Goal: Task Accomplishment & Management: Use online tool/utility

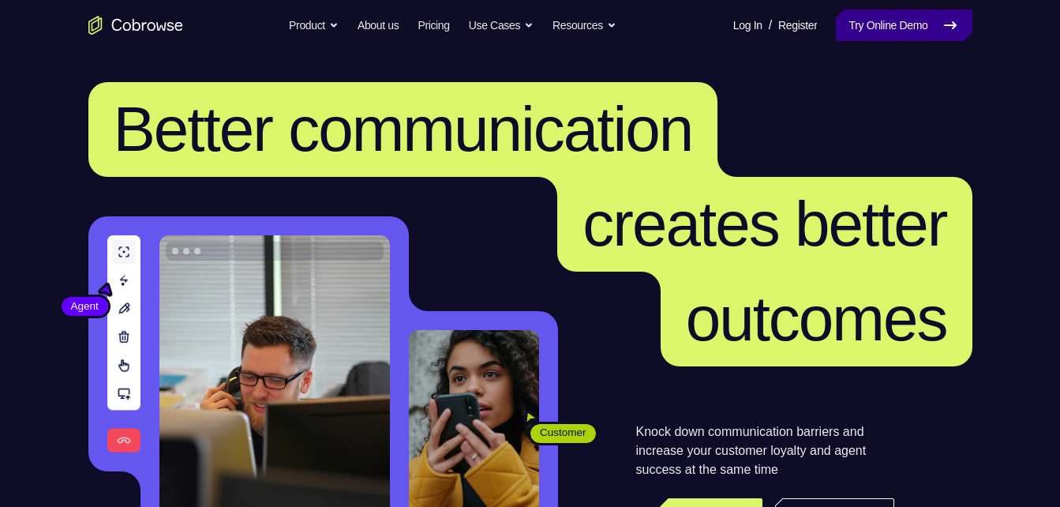
click at [912, 39] on link "Try Online Demo" at bounding box center [904, 25] width 136 height 32
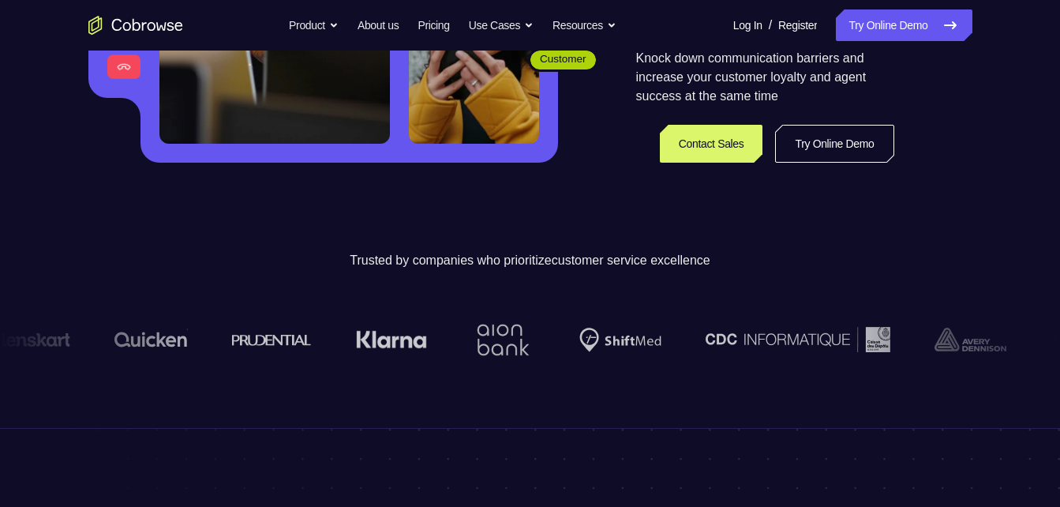
scroll to position [374, 0]
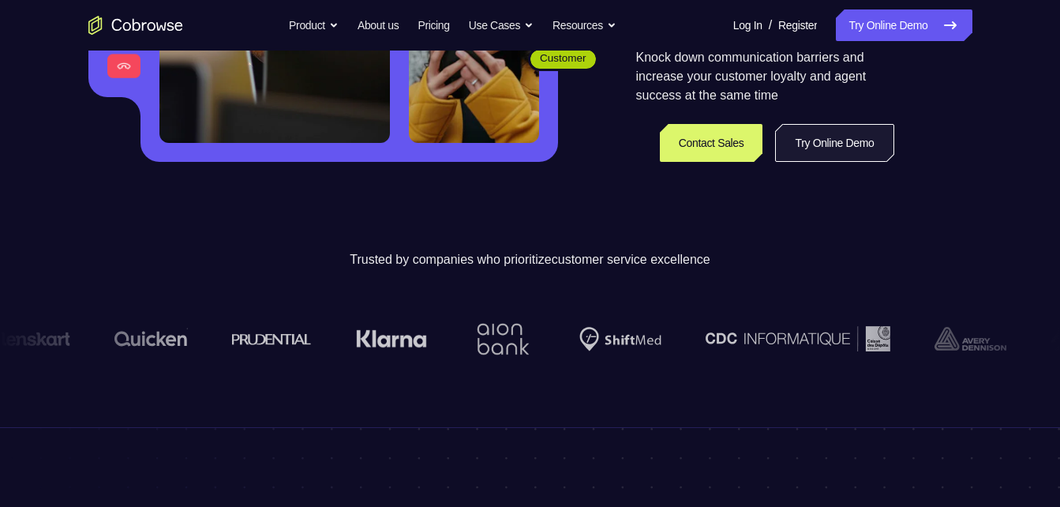
click at [845, 140] on link "Try Online Demo" at bounding box center [834, 143] width 118 height 38
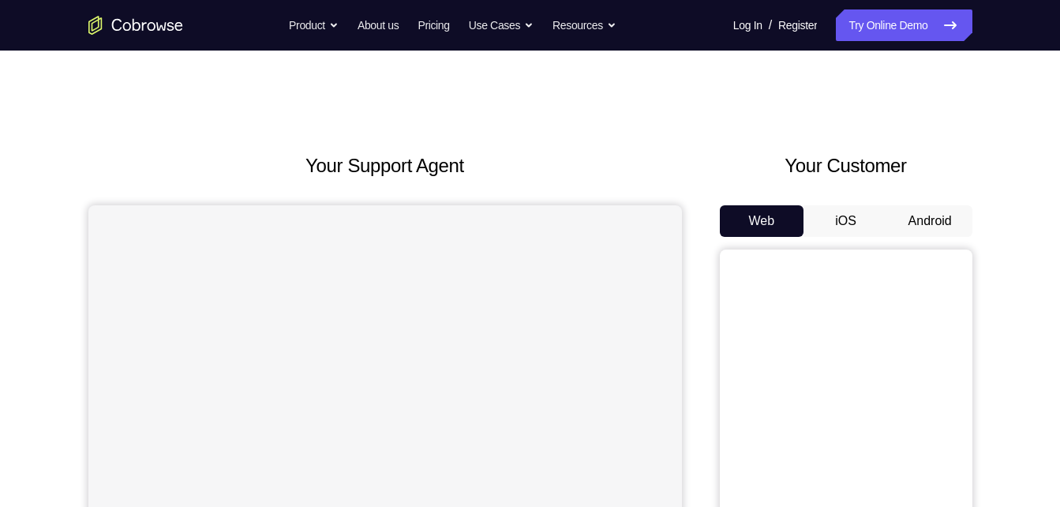
click at [915, 224] on button "Android" at bounding box center [930, 221] width 84 height 32
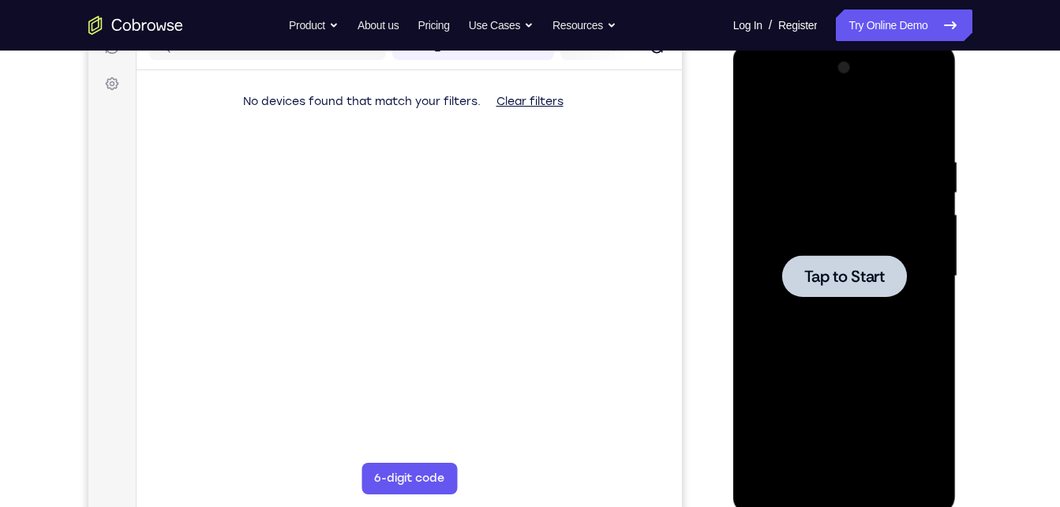
click at [887, 264] on div at bounding box center [844, 276] width 125 height 42
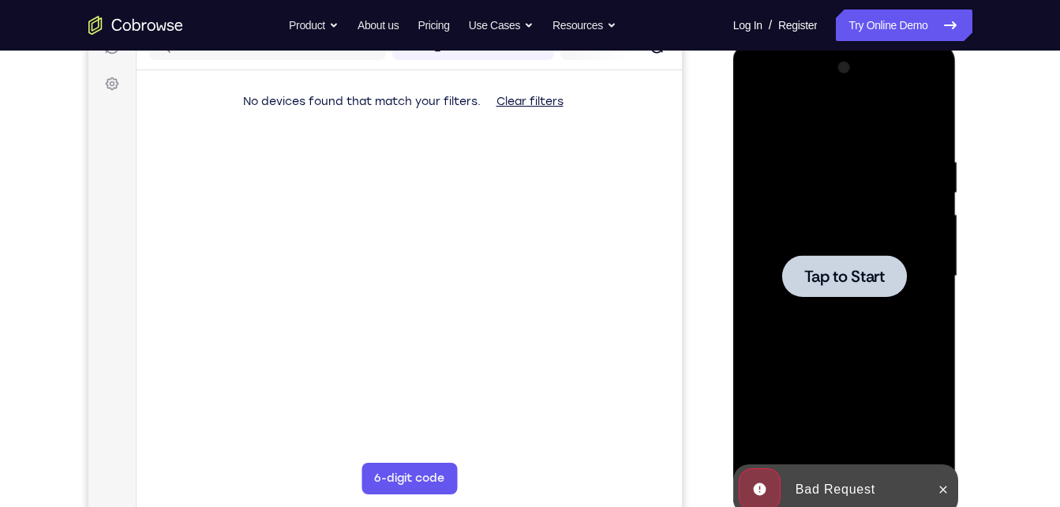
click at [813, 292] on div at bounding box center [844, 276] width 125 height 42
click at [848, 268] on span "Tap to Start" at bounding box center [844, 276] width 80 height 16
click at [838, 271] on span "Tap to Start" at bounding box center [844, 276] width 80 height 16
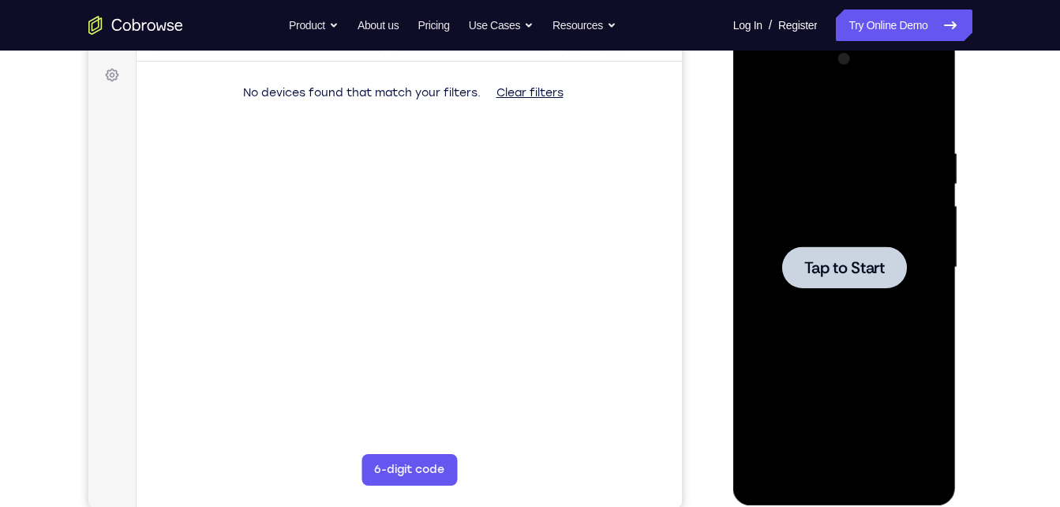
scroll to position [226, 0]
click at [855, 284] on div at bounding box center [844, 267] width 125 height 42
click at [823, 283] on div at bounding box center [844, 267] width 125 height 42
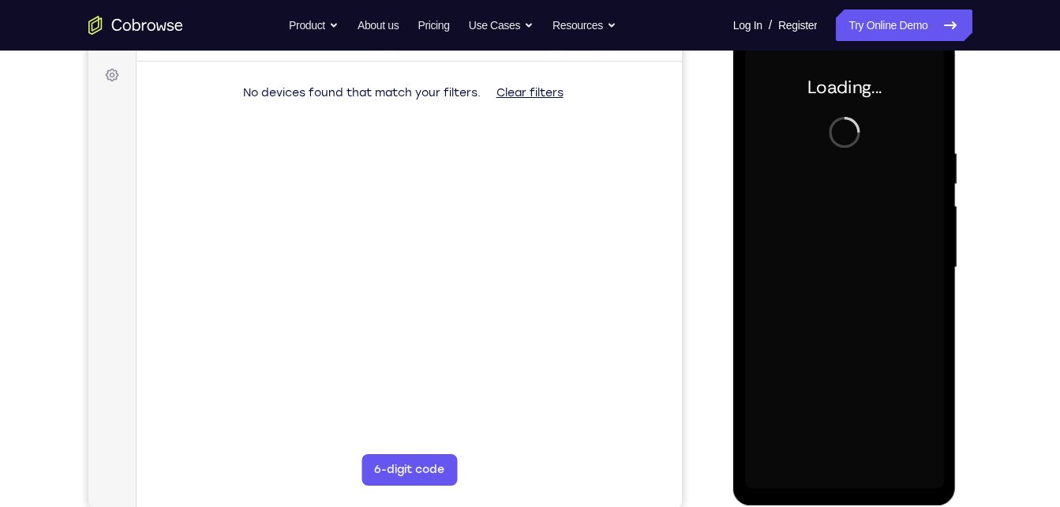
click at [823, 283] on div at bounding box center [844, 268] width 199 height 442
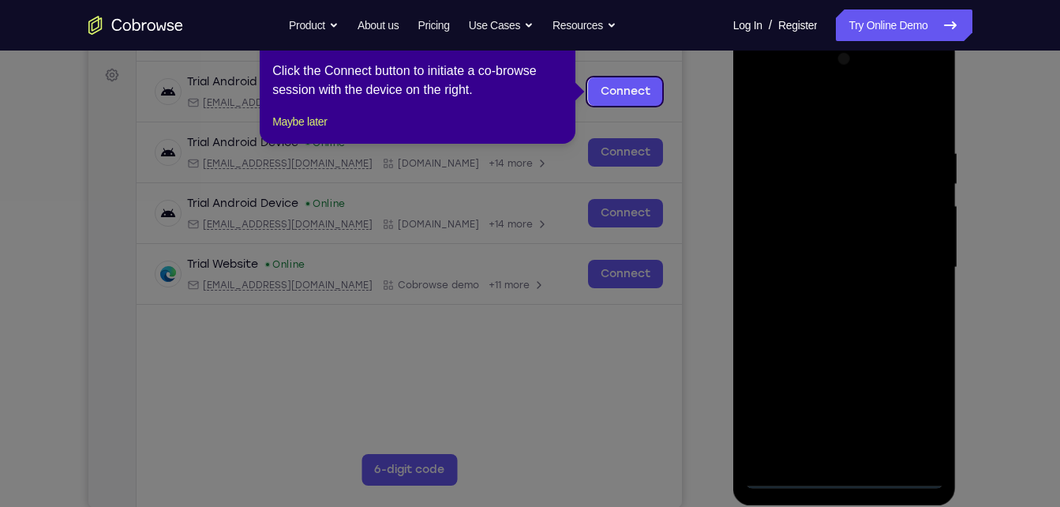
drag, startPoint x: 628, startPoint y: 167, endPoint x: 598, endPoint y: 125, distance: 50.8
click at [598, 125] on icon at bounding box center [536, 253] width 1072 height 507
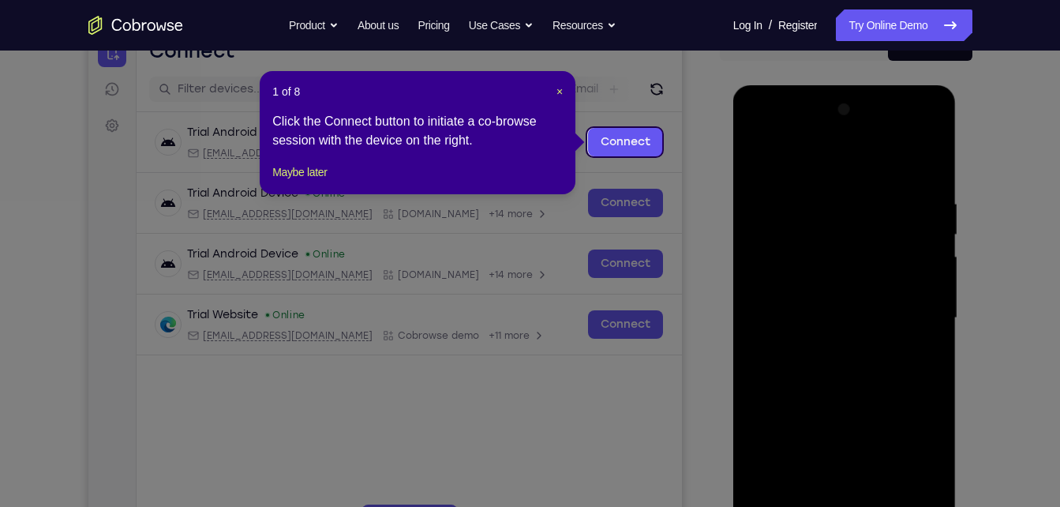
click at [387, 135] on div "Click the Connect button to initiate a co-browse session with the device on the…" at bounding box center [417, 131] width 290 height 38
click at [285, 182] on button "Maybe later" at bounding box center [299, 172] width 54 height 19
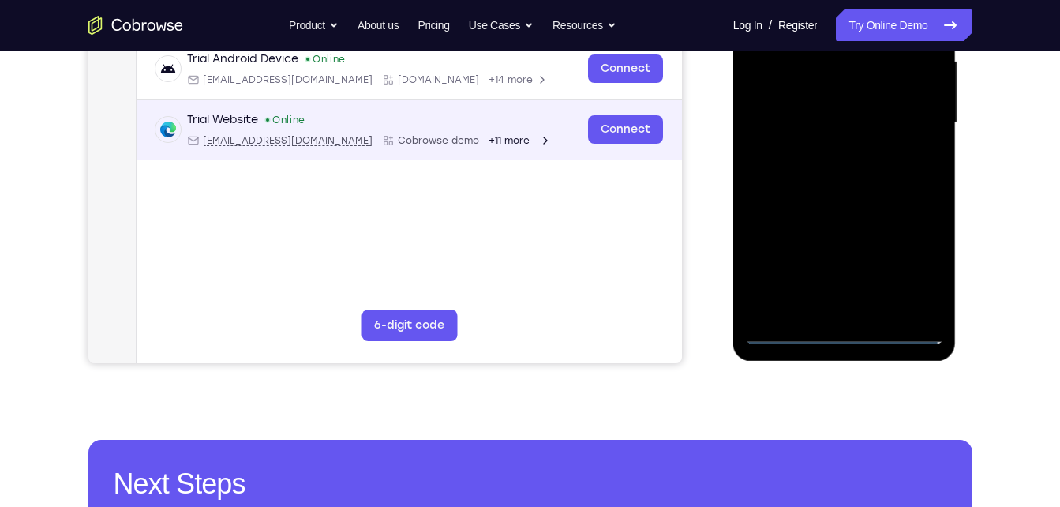
scroll to position [431, 0]
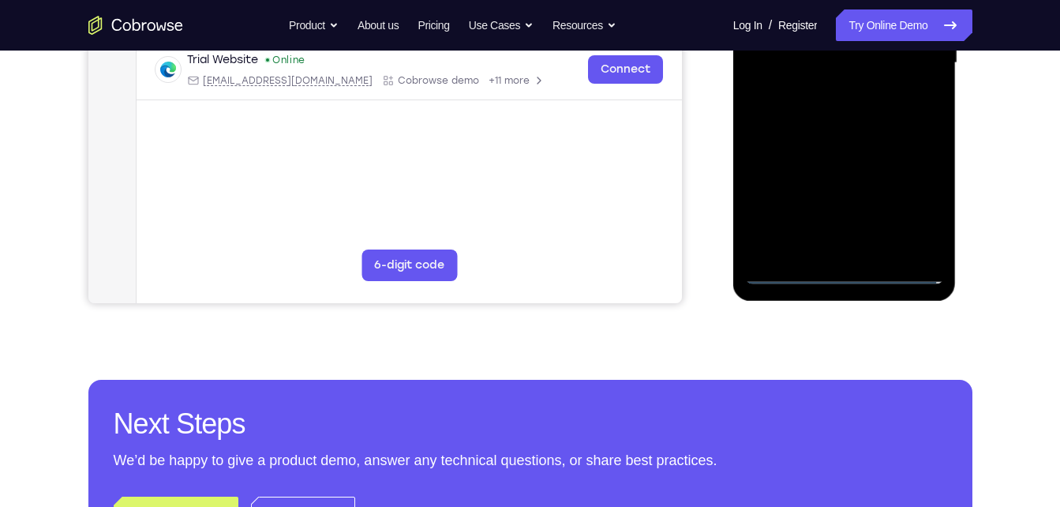
click at [848, 270] on div at bounding box center [844, 63] width 199 height 442
click at [907, 205] on div at bounding box center [844, 63] width 199 height 442
drag, startPoint x: 907, startPoint y: 205, endPoint x: 901, endPoint y: 268, distance: 62.6
click at [901, 268] on div at bounding box center [844, 63] width 199 height 442
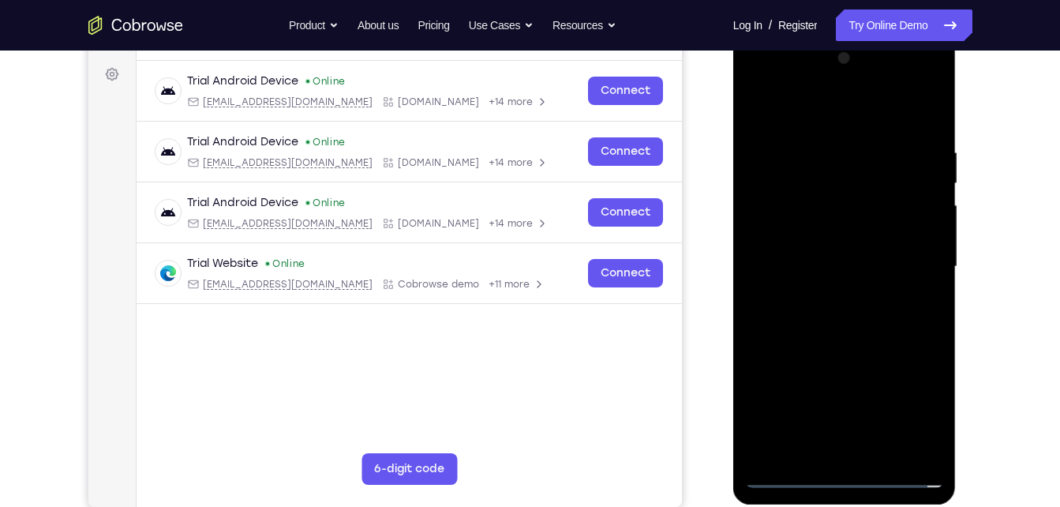
scroll to position [226, 0]
click at [806, 123] on div at bounding box center [844, 268] width 199 height 442
click at [911, 266] on div at bounding box center [844, 268] width 199 height 442
click at [825, 302] on div at bounding box center [844, 268] width 199 height 442
click at [811, 251] on div at bounding box center [844, 268] width 199 height 442
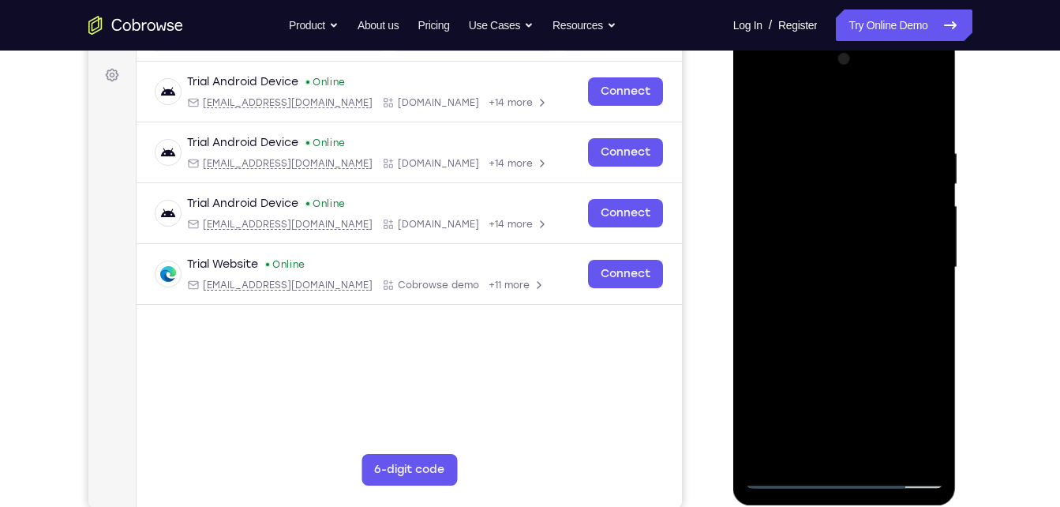
click at [814, 236] on div at bounding box center [844, 268] width 199 height 442
click at [826, 268] on div at bounding box center [844, 268] width 199 height 442
click at [844, 327] on div at bounding box center [844, 268] width 199 height 442
click at [847, 316] on div at bounding box center [844, 268] width 199 height 442
click at [929, 123] on div at bounding box center [844, 268] width 199 height 442
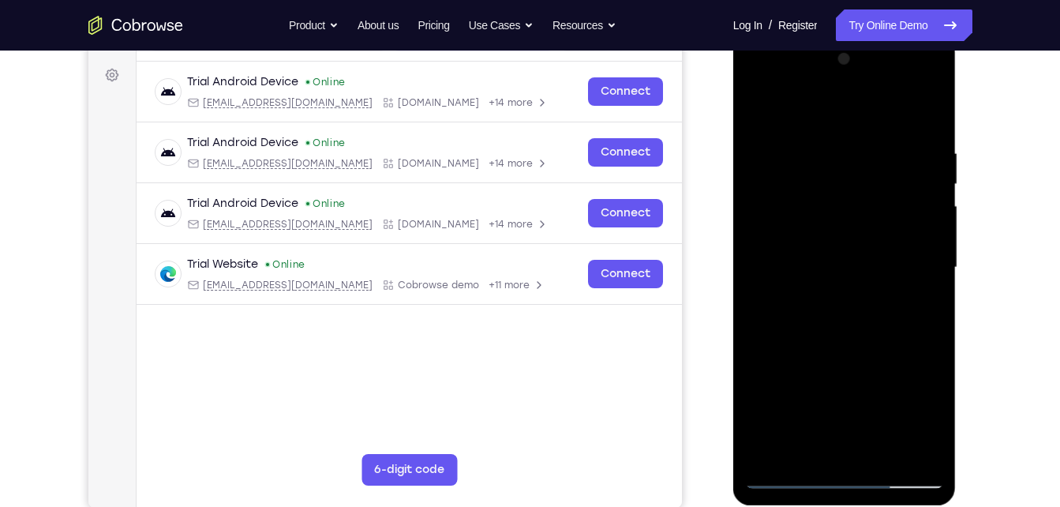
click at [931, 109] on div at bounding box center [844, 268] width 199 height 442
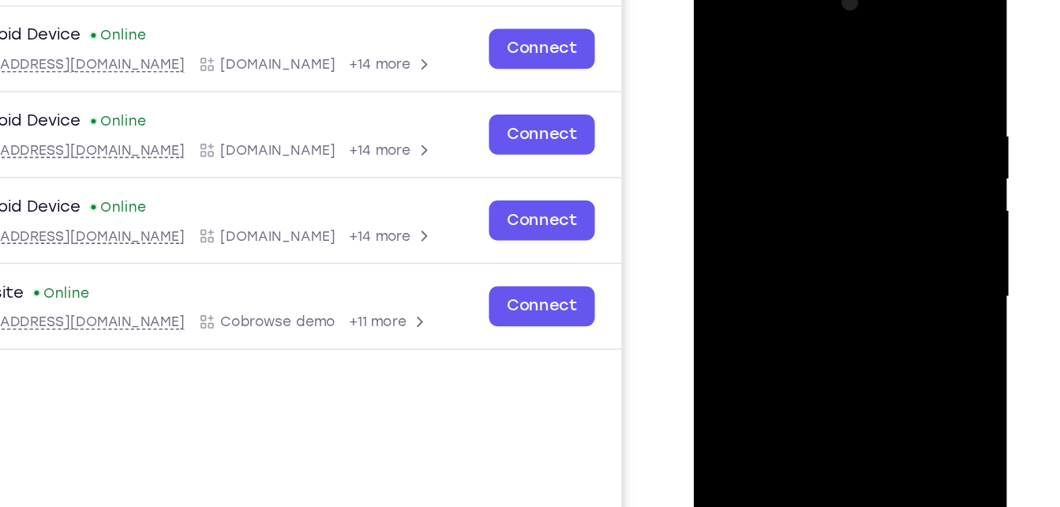
click at [784, 133] on div at bounding box center [805, 202] width 199 height 442
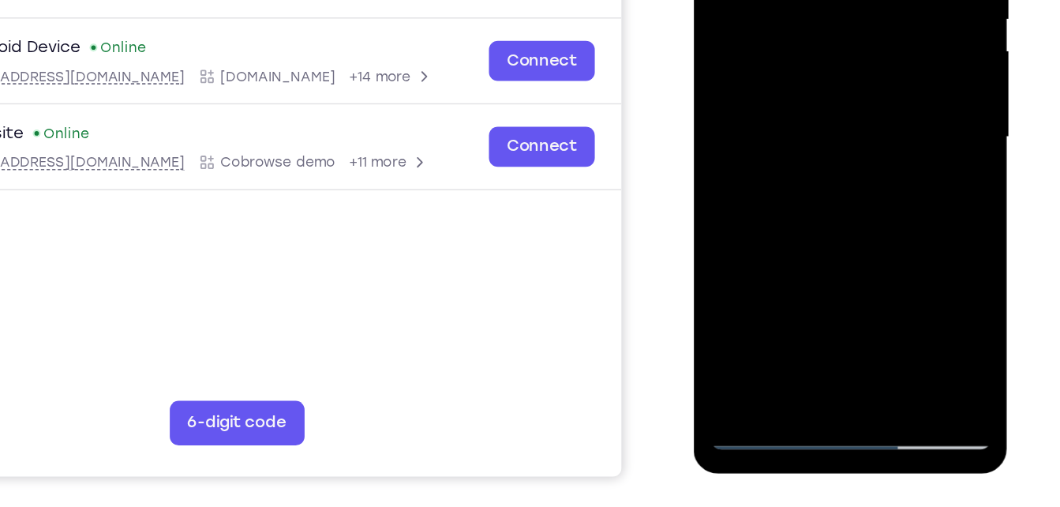
scroll to position [249, 0]
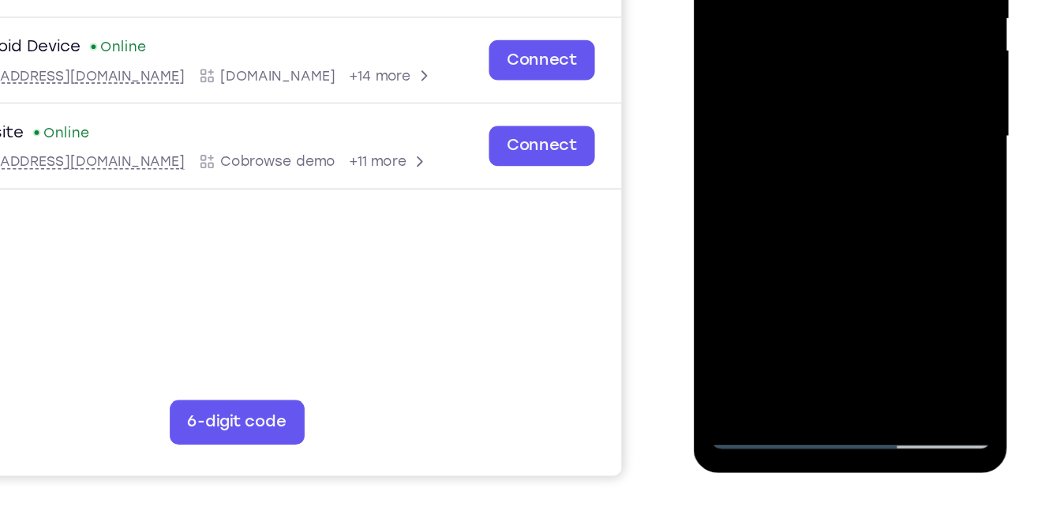
click at [735, 227] on div at bounding box center [805, 42] width 199 height 442
click at [729, 229] on div at bounding box center [805, 42] width 199 height 442
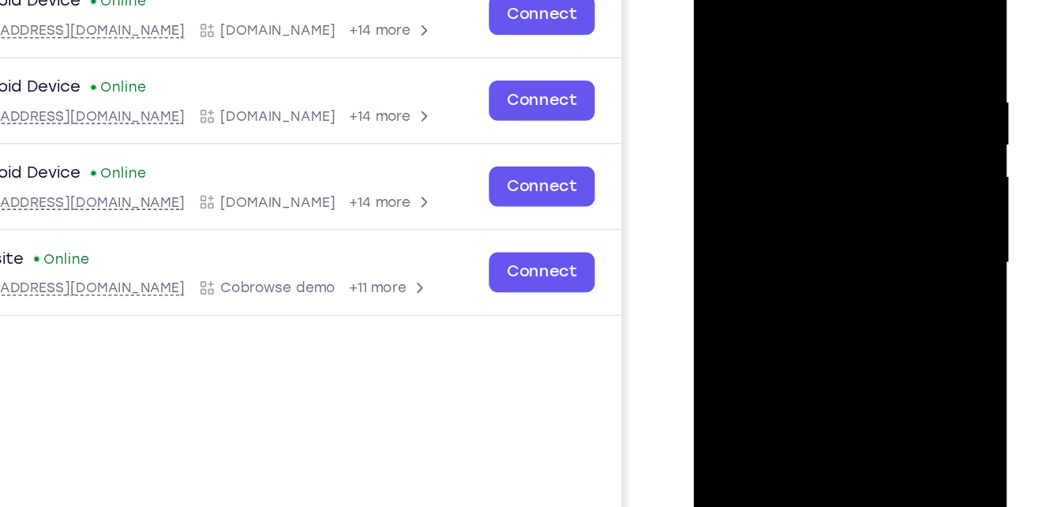
click at [781, 54] on div at bounding box center [805, 167] width 199 height 442
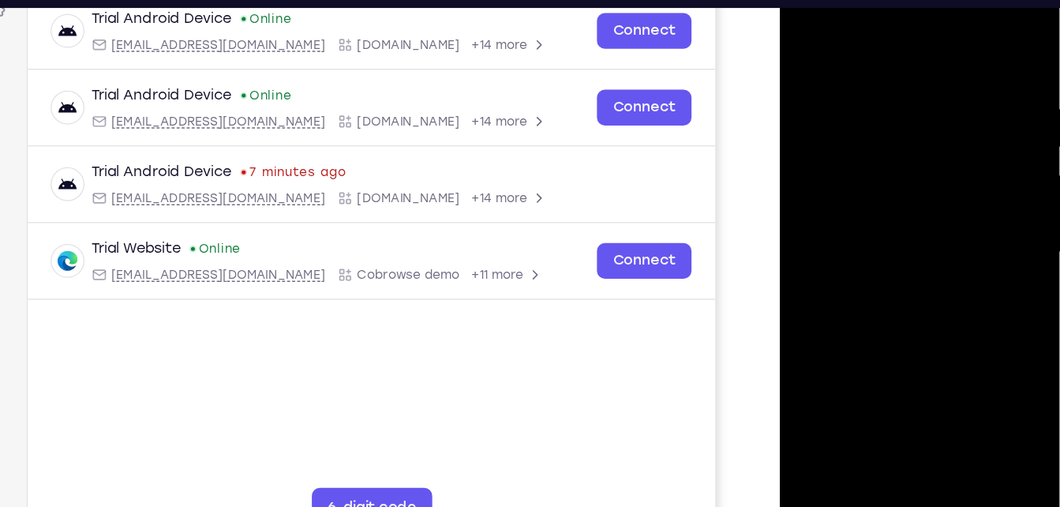
click at [972, 37] on div at bounding box center [891, 193] width 199 height 442
click at [929, 374] on div at bounding box center [891, 193] width 199 height 442
click at [914, 271] on div at bounding box center [891, 193] width 199 height 442
drag, startPoint x: 900, startPoint y: 300, endPoint x: 883, endPoint y: 73, distance: 227.2
click at [883, 73] on div at bounding box center [891, 193] width 199 height 442
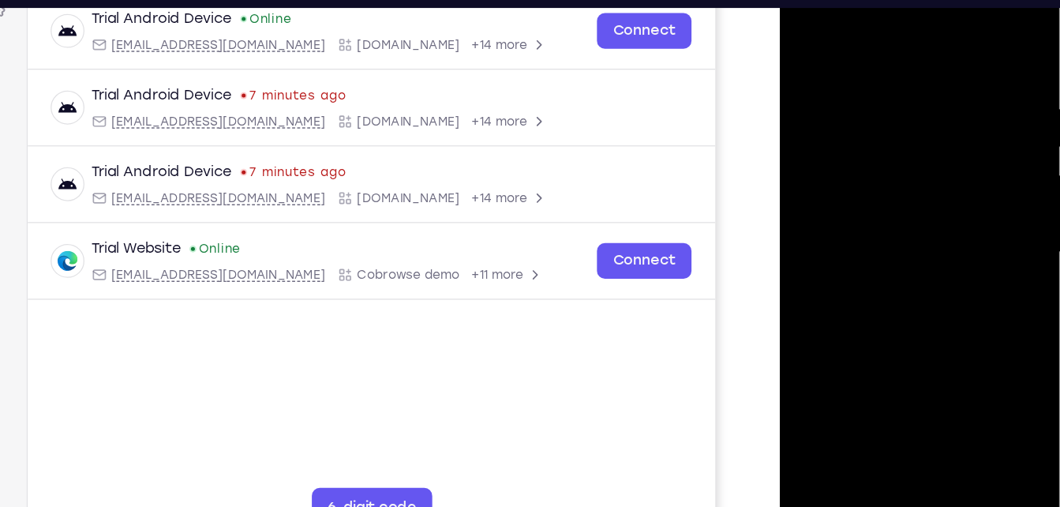
drag, startPoint x: 889, startPoint y: 316, endPoint x: 898, endPoint y: 206, distance: 110.1
click at [898, 206] on div at bounding box center [891, 193] width 199 height 442
drag, startPoint x: 898, startPoint y: 196, endPoint x: 873, endPoint y: 378, distance: 184.0
click at [873, 378] on div at bounding box center [891, 193] width 199 height 442
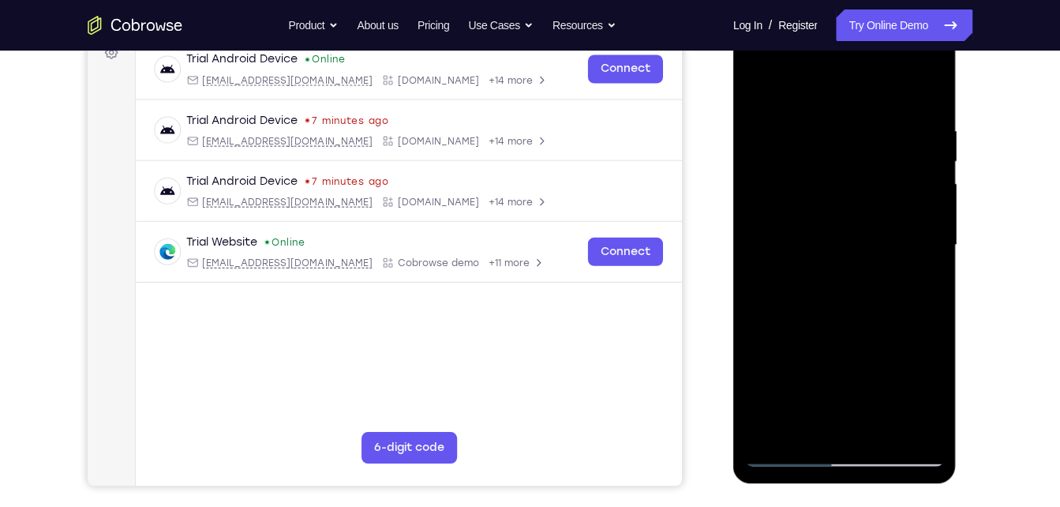
scroll to position [249, 0]
click at [778, 451] on div at bounding box center [844, 245] width 199 height 442
drag, startPoint x: 921, startPoint y: 121, endPoint x: 793, endPoint y: 131, distance: 128.3
click at [793, 131] on div at bounding box center [844, 245] width 199 height 442
drag, startPoint x: 900, startPoint y: 112, endPoint x: 762, endPoint y: 145, distance: 142.8
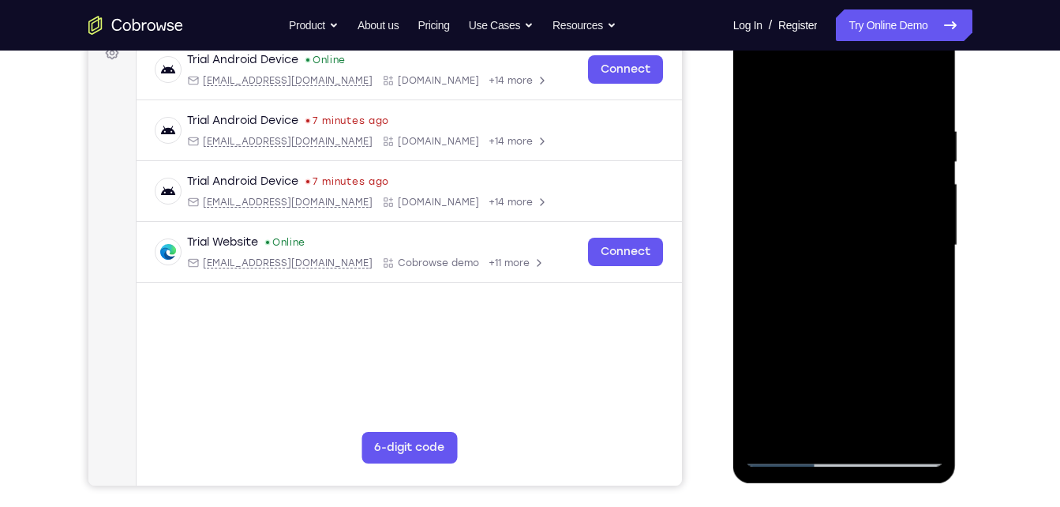
click at [762, 145] on div at bounding box center [844, 245] width 199 height 442
drag, startPoint x: 889, startPoint y: 122, endPoint x: 778, endPoint y: 132, distance: 110.9
click at [778, 132] on div at bounding box center [844, 245] width 199 height 442
click at [772, 427] on div at bounding box center [844, 245] width 199 height 442
click at [765, 431] on div at bounding box center [844, 245] width 199 height 442
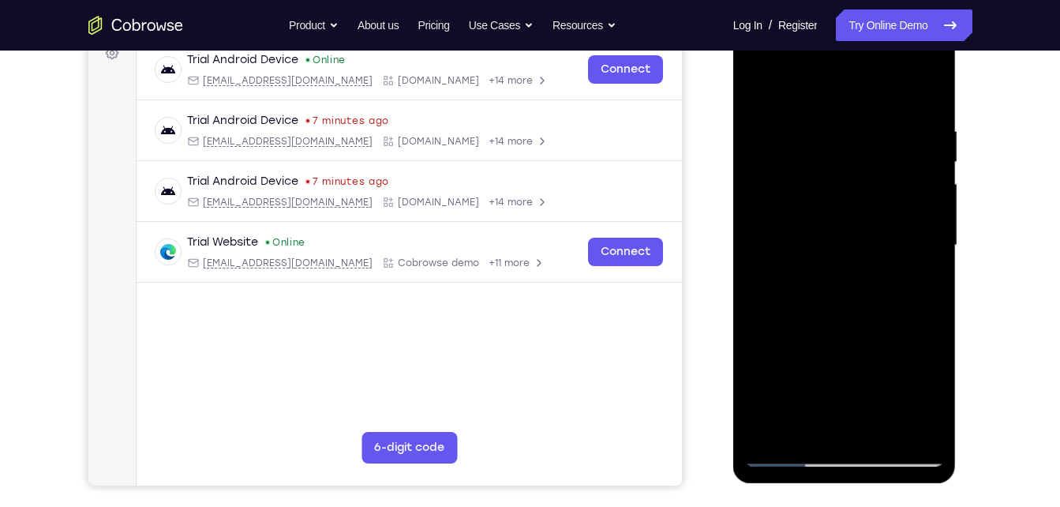
click at [777, 434] on div at bounding box center [844, 245] width 199 height 442
click at [768, 428] on div at bounding box center [844, 245] width 199 height 442
click at [768, 431] on div at bounding box center [844, 245] width 199 height 442
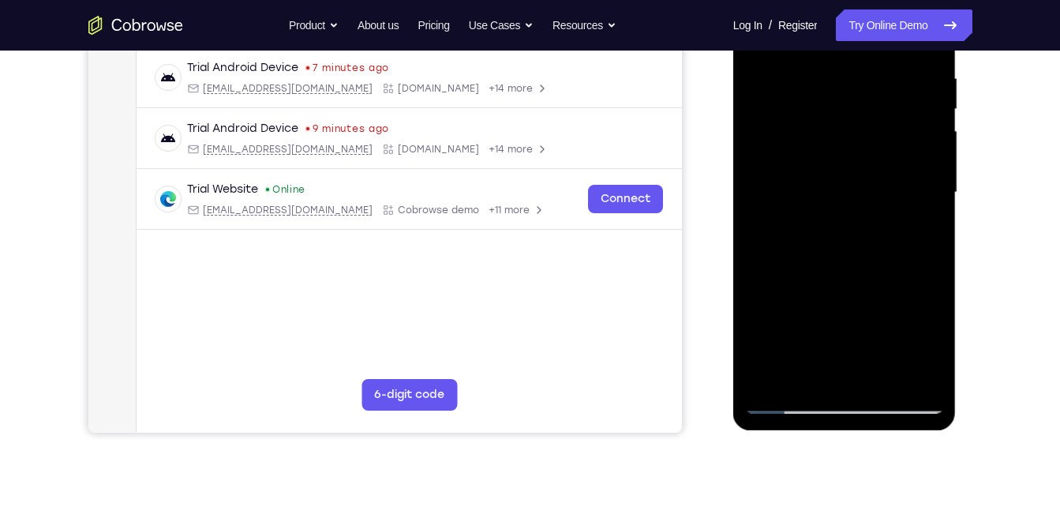
scroll to position [299, 0]
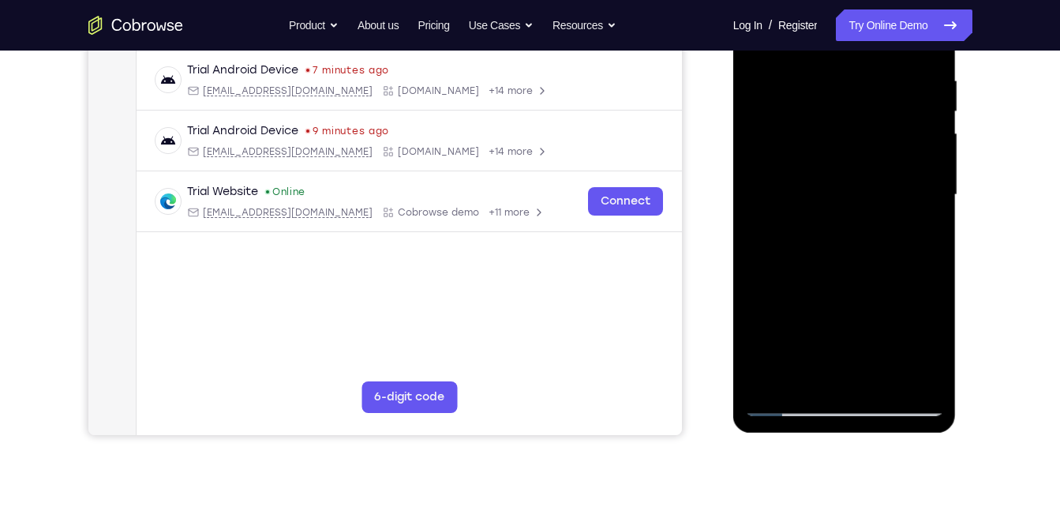
drag, startPoint x: 788, startPoint y: 241, endPoint x: 790, endPoint y: 90, distance: 151.5
click at [790, 90] on div at bounding box center [844, 195] width 199 height 442
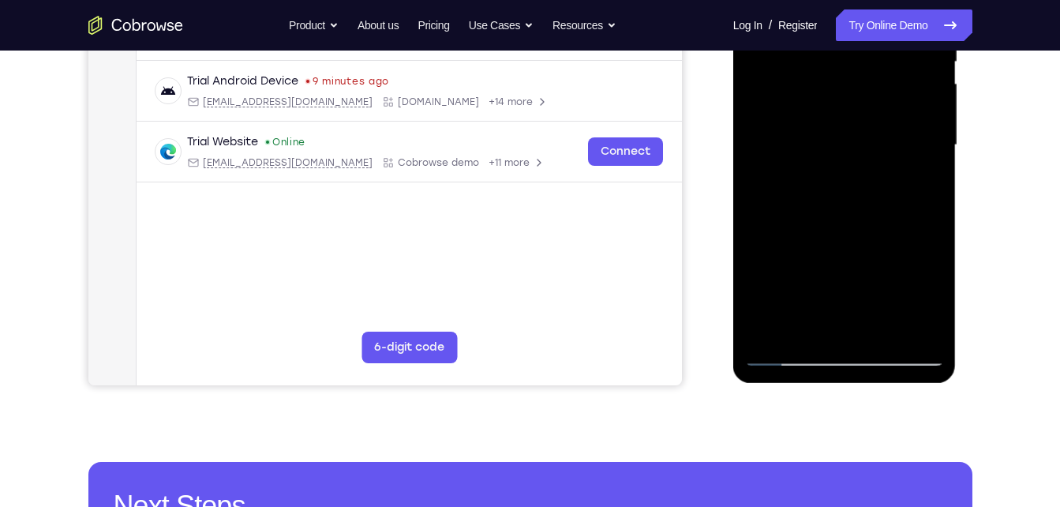
scroll to position [348, 0]
drag, startPoint x: 806, startPoint y: 238, endPoint x: 791, endPoint y: 105, distance: 133.4
click at [791, 105] on div at bounding box center [844, 146] width 199 height 442
drag, startPoint x: 795, startPoint y: 215, endPoint x: 780, endPoint y: -12, distance: 227.8
click at [780, 0] on div at bounding box center [844, 146] width 199 height 442
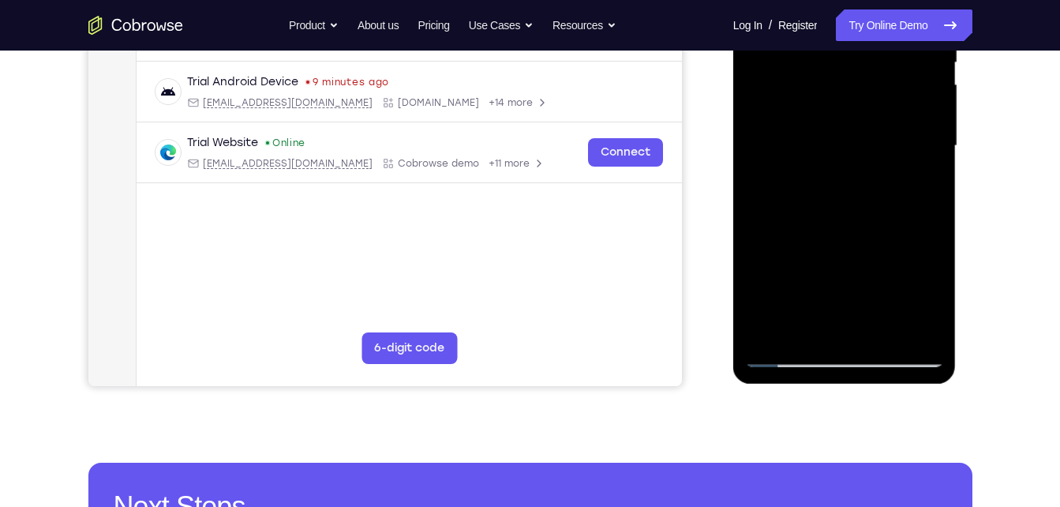
drag, startPoint x: 810, startPoint y: 208, endPoint x: 811, endPoint y: 5, distance: 203.6
click at [811, 5] on div at bounding box center [844, 146] width 199 height 442
drag, startPoint x: 822, startPoint y: 257, endPoint x: 813, endPoint y: 144, distance: 114.0
click at [813, 144] on div at bounding box center [844, 146] width 199 height 442
click at [923, 333] on div at bounding box center [844, 146] width 199 height 442
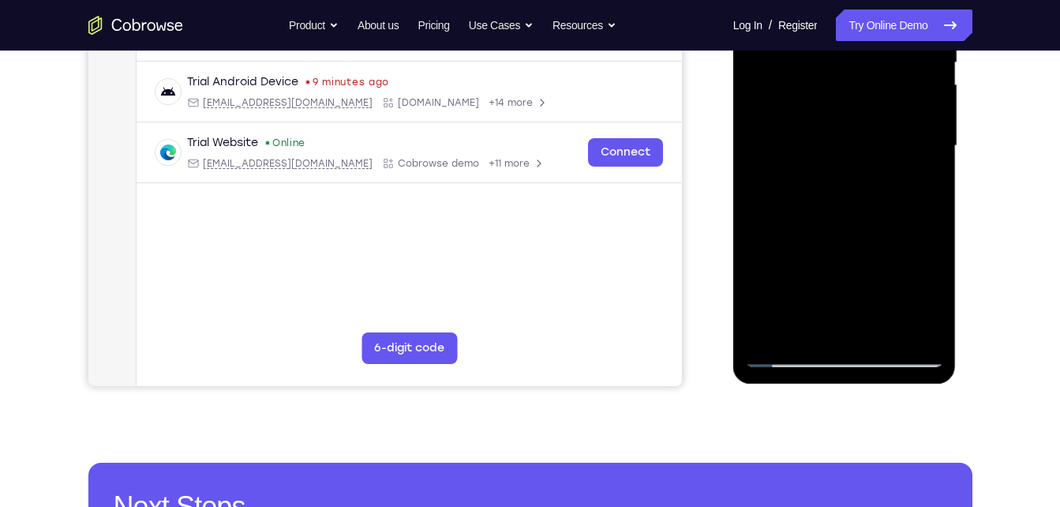
drag, startPoint x: 822, startPoint y: 238, endPoint x: 846, endPoint y: 370, distance: 134.0
click at [846, 370] on div at bounding box center [844, 148] width 223 height 470
drag, startPoint x: 833, startPoint y: 152, endPoint x: 840, endPoint y: 259, distance: 107.6
click at [840, 259] on div at bounding box center [844, 146] width 199 height 442
click at [840, 269] on div at bounding box center [844, 146] width 199 height 442
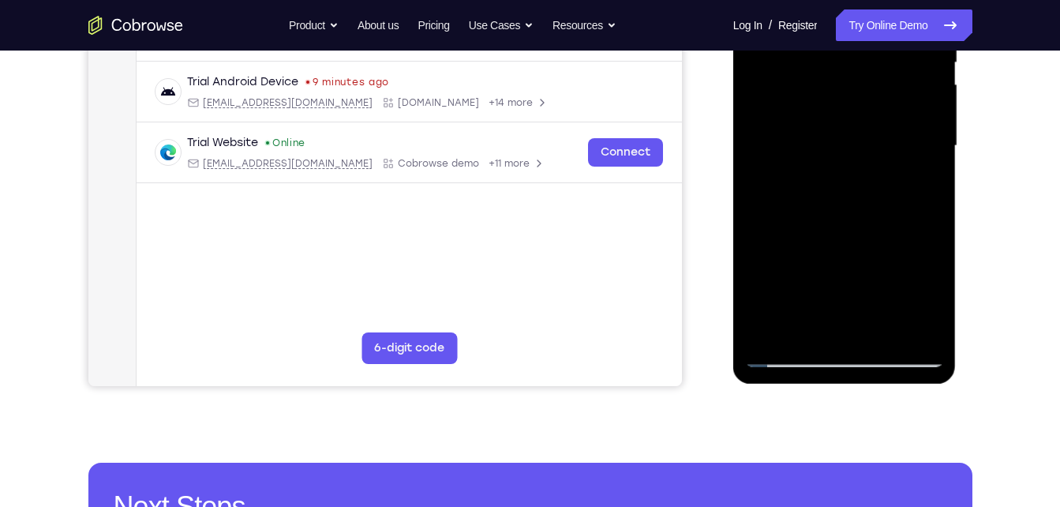
click at [818, 279] on div at bounding box center [844, 146] width 199 height 442
click at [778, 328] on div at bounding box center [844, 146] width 199 height 442
drag, startPoint x: 841, startPoint y: 234, endPoint x: 1581, endPoint y: -66, distance: 798.7
click at [848, 21] on div at bounding box center [844, 146] width 199 height 442
drag, startPoint x: 824, startPoint y: 217, endPoint x: 822, endPoint y: -25, distance: 242.3
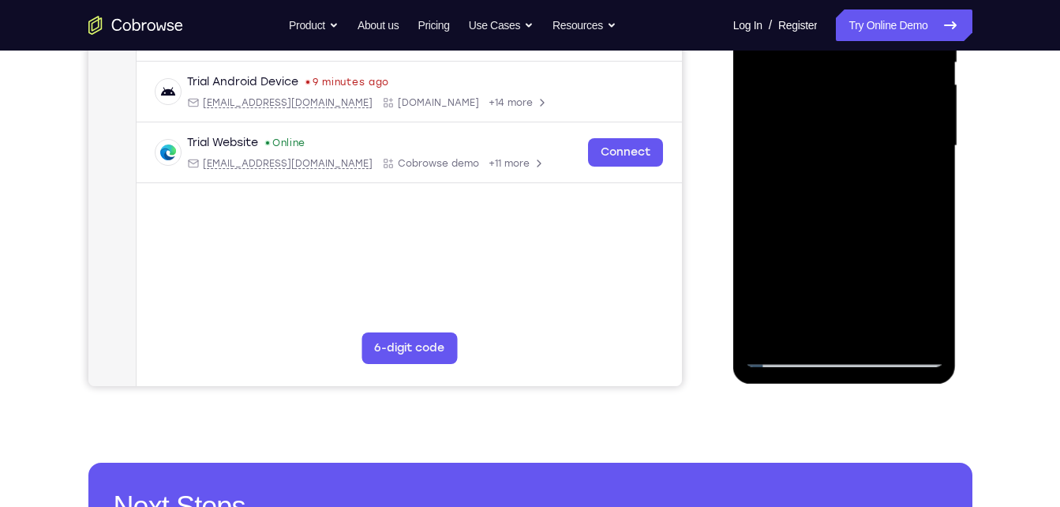
click at [822, 0] on div at bounding box center [844, 146] width 199 height 442
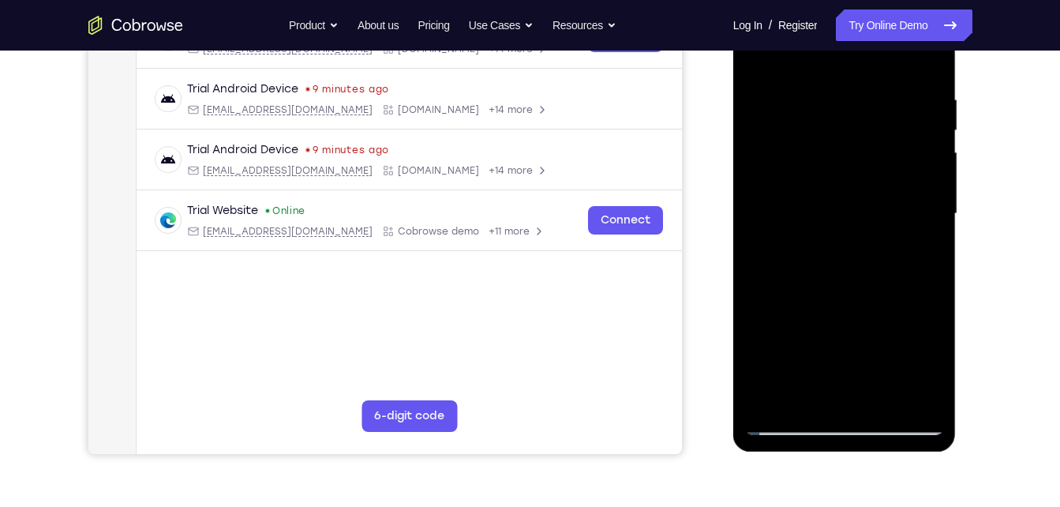
scroll to position [281, 0]
click at [773, 399] on div at bounding box center [844, 213] width 199 height 442
drag, startPoint x: 800, startPoint y: 358, endPoint x: 788, endPoint y: 143, distance: 215.8
click at [788, 143] on div at bounding box center [844, 213] width 199 height 442
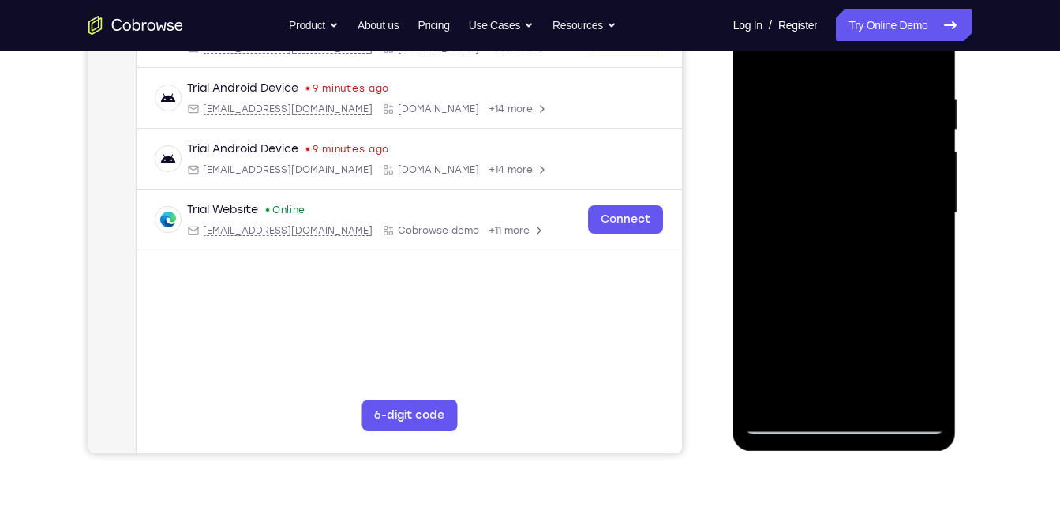
drag, startPoint x: 810, startPoint y: 201, endPoint x: 818, endPoint y: 66, distance: 136.0
click at [818, 66] on div at bounding box center [844, 213] width 199 height 442
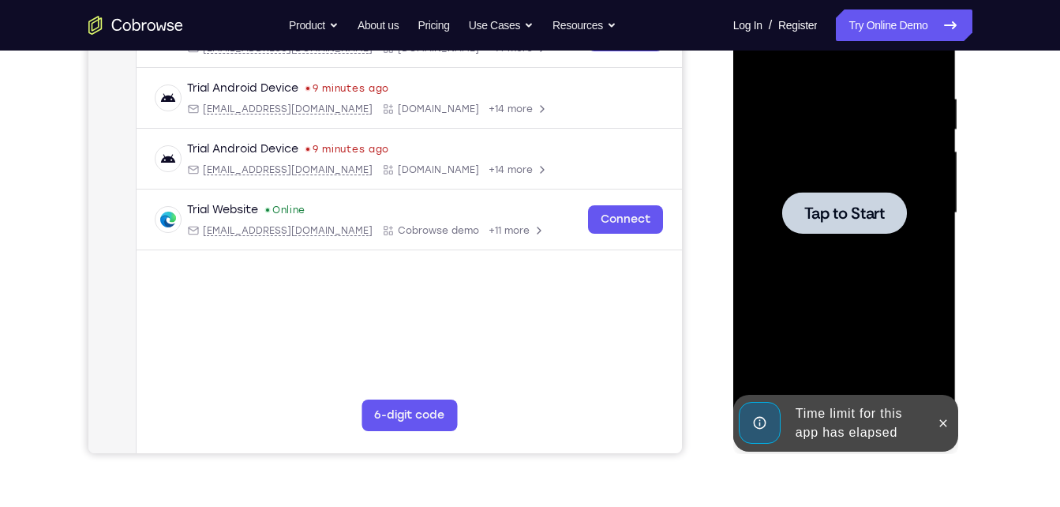
click at [866, 225] on div at bounding box center [844, 213] width 125 height 42
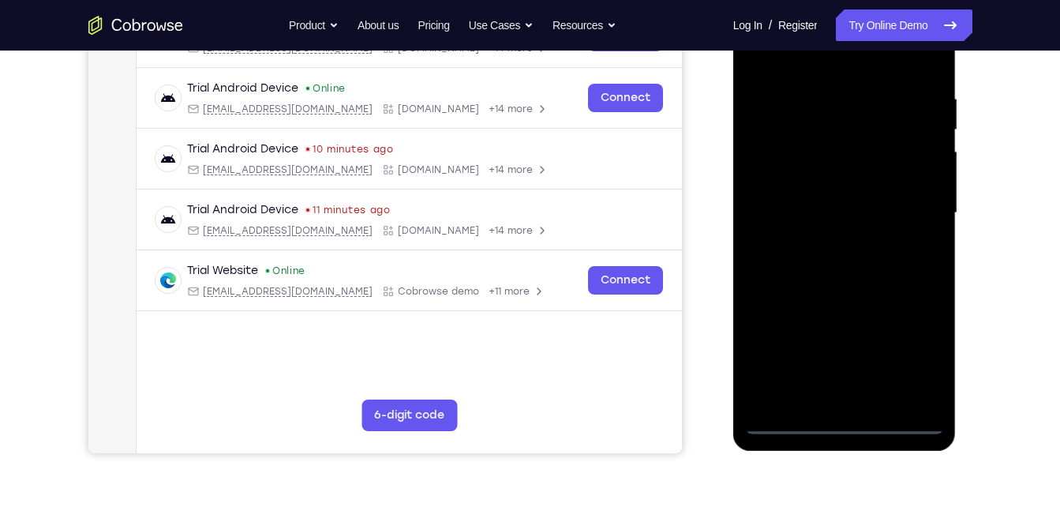
click at [841, 429] on div at bounding box center [844, 213] width 199 height 442
click at [917, 360] on div at bounding box center [844, 213] width 199 height 442
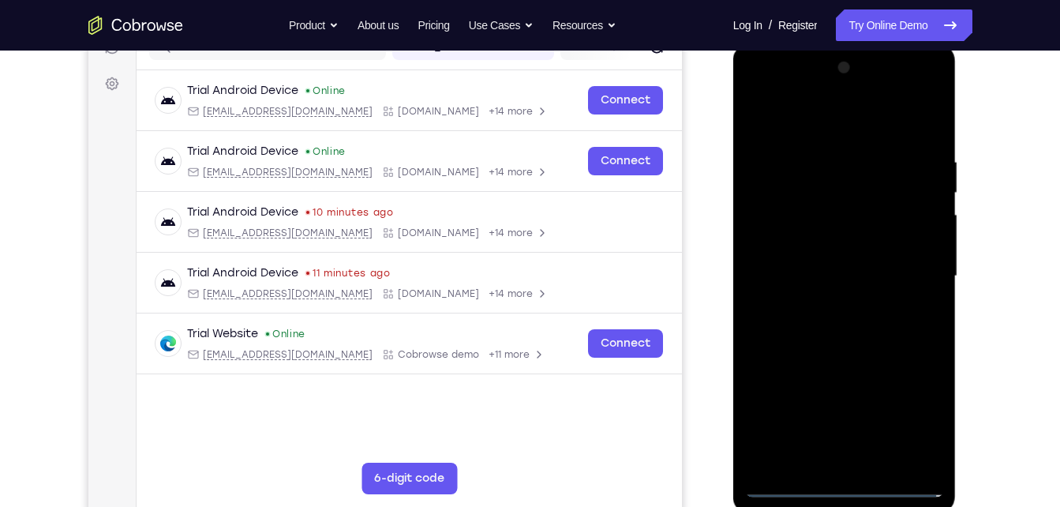
scroll to position [215, 0]
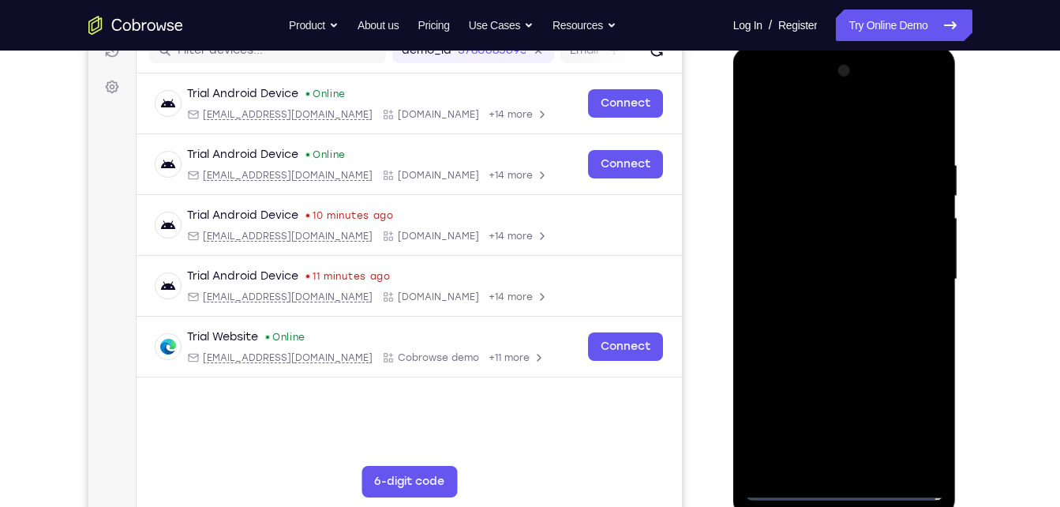
click at [844, 122] on div at bounding box center [844, 279] width 199 height 442
click at [917, 270] on div at bounding box center [844, 279] width 199 height 442
click at [820, 305] on div at bounding box center [844, 279] width 199 height 442
click at [838, 257] on div at bounding box center [844, 279] width 199 height 442
click at [837, 253] on div at bounding box center [844, 279] width 199 height 442
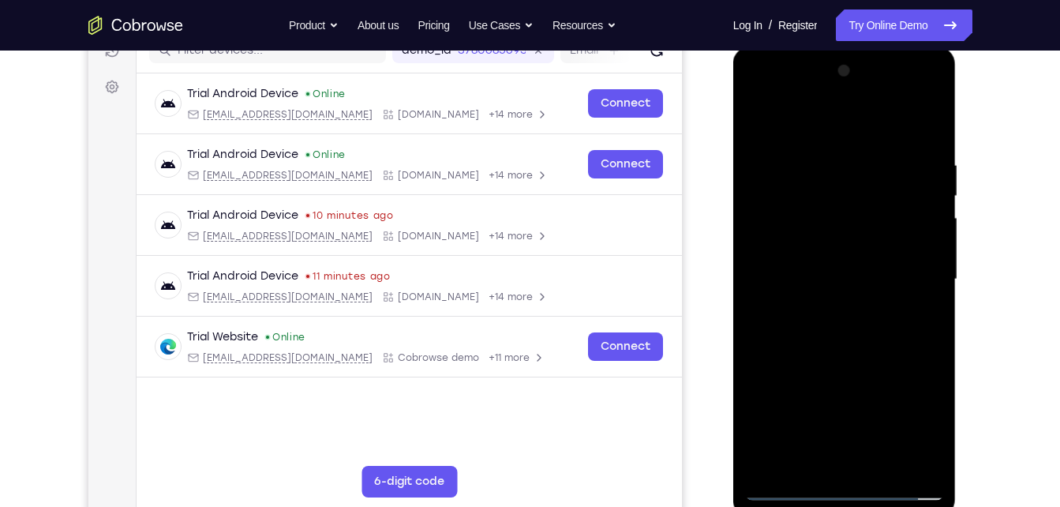
click at [841, 273] on div at bounding box center [844, 279] width 199 height 442
click at [852, 328] on div at bounding box center [844, 279] width 199 height 442
click at [865, 319] on div at bounding box center [844, 279] width 199 height 442
click at [863, 326] on div at bounding box center [844, 279] width 199 height 442
click at [879, 463] on div at bounding box center [844, 279] width 199 height 442
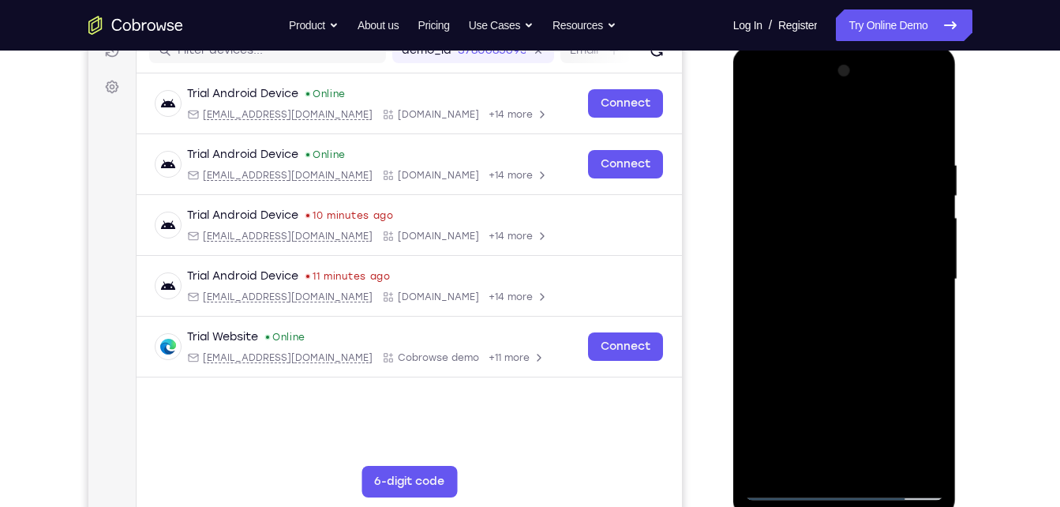
click at [869, 364] on div at bounding box center [844, 279] width 199 height 442
click at [772, 167] on div at bounding box center [844, 279] width 199 height 442
click at [809, 460] on div at bounding box center [844, 279] width 199 height 442
click at [929, 395] on div at bounding box center [844, 279] width 199 height 442
click at [927, 125] on div at bounding box center [844, 279] width 199 height 442
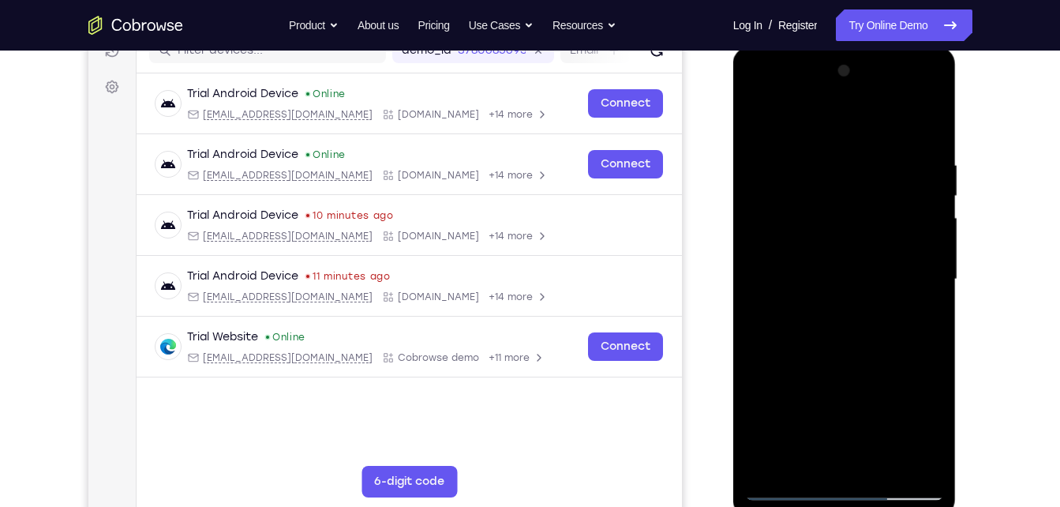
click at [911, 274] on div at bounding box center [844, 279] width 199 height 442
click at [757, 124] on div at bounding box center [844, 279] width 199 height 442
click at [839, 237] on div at bounding box center [844, 279] width 199 height 442
click at [757, 125] on div at bounding box center [844, 279] width 199 height 442
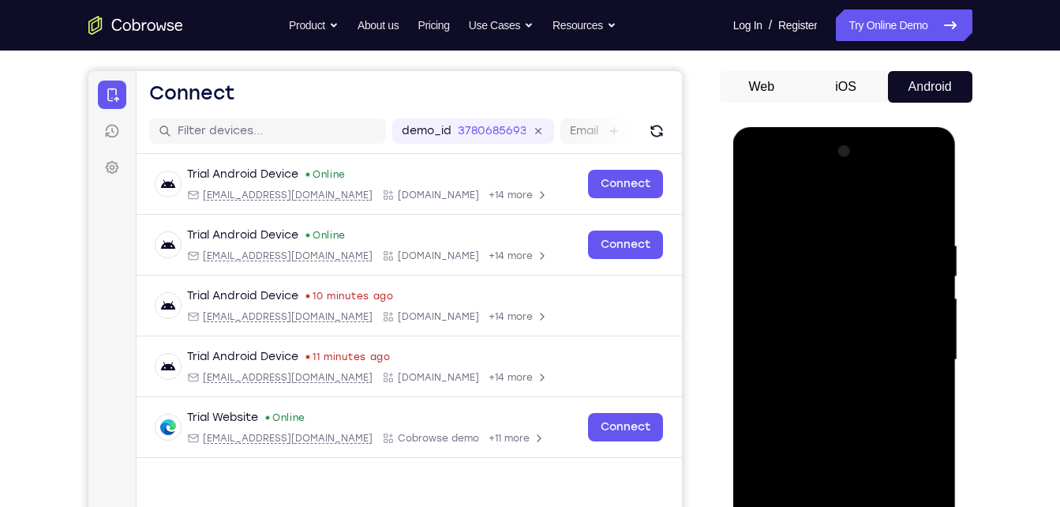
scroll to position [146, 0]
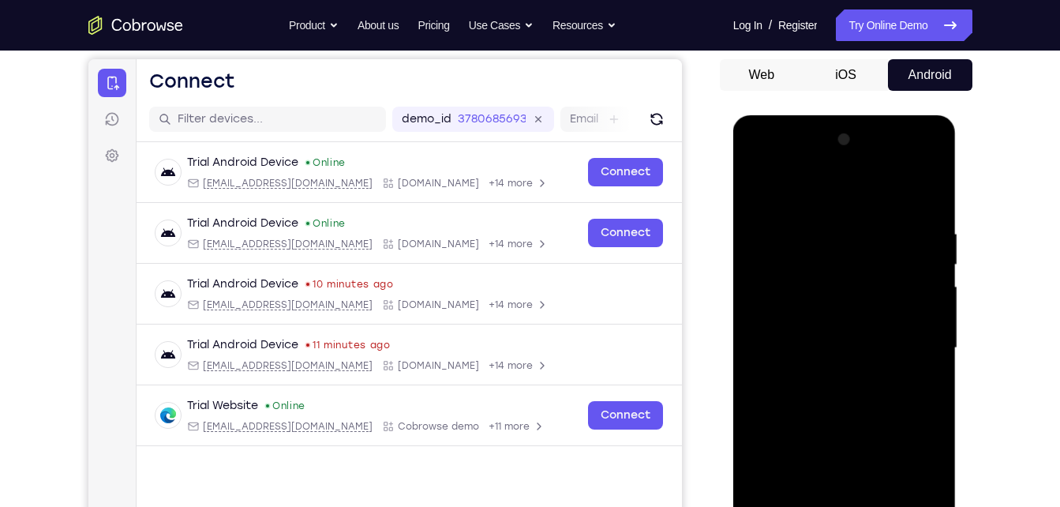
click at [751, 77] on button "Web" at bounding box center [762, 75] width 84 height 32
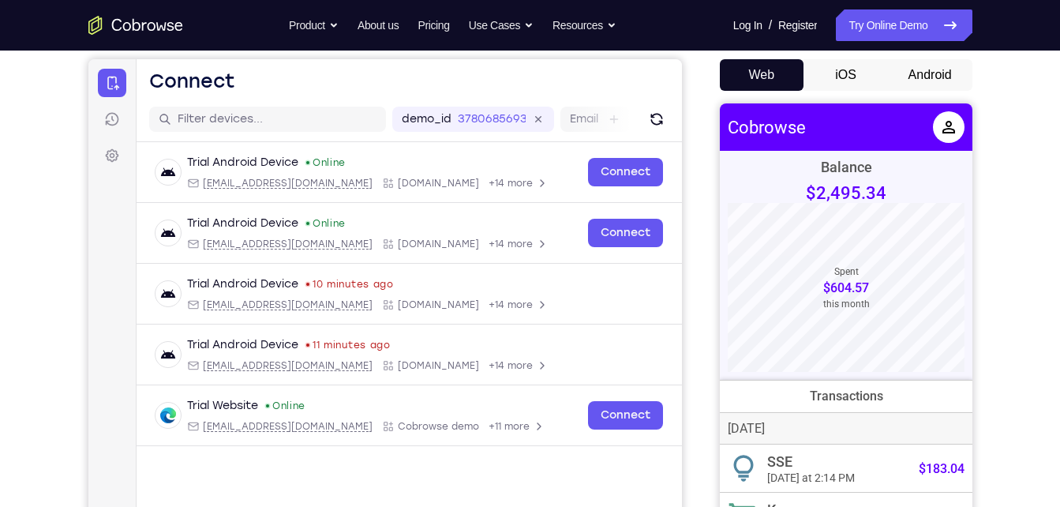
click at [922, 60] on button "Android" at bounding box center [930, 75] width 84 height 32
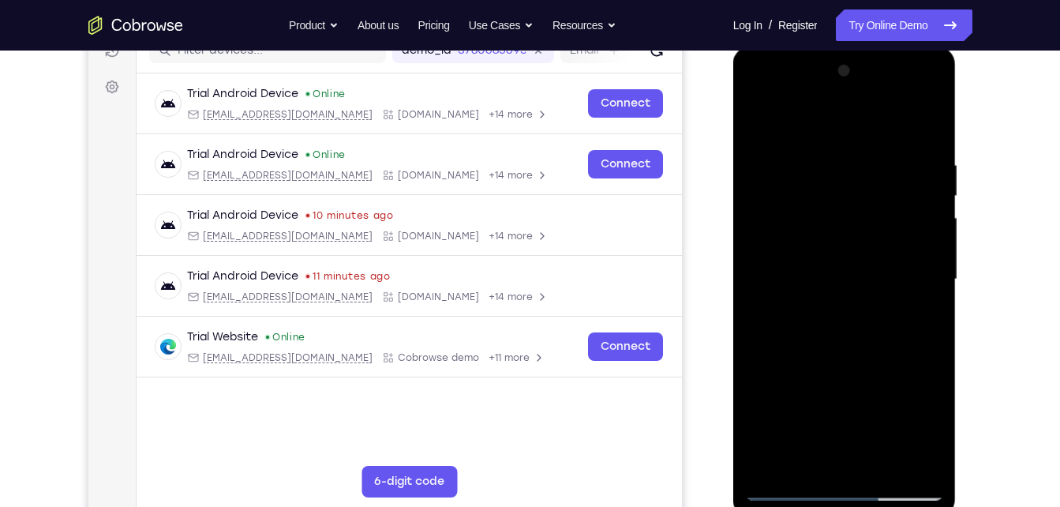
scroll to position [218, 0]
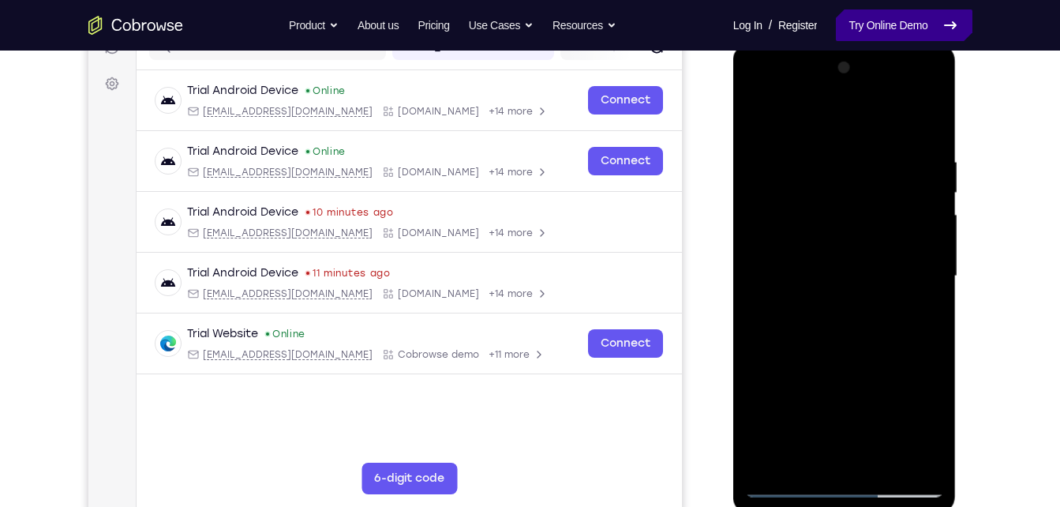
click at [870, 31] on link "Try Online Demo" at bounding box center [904, 25] width 136 height 32
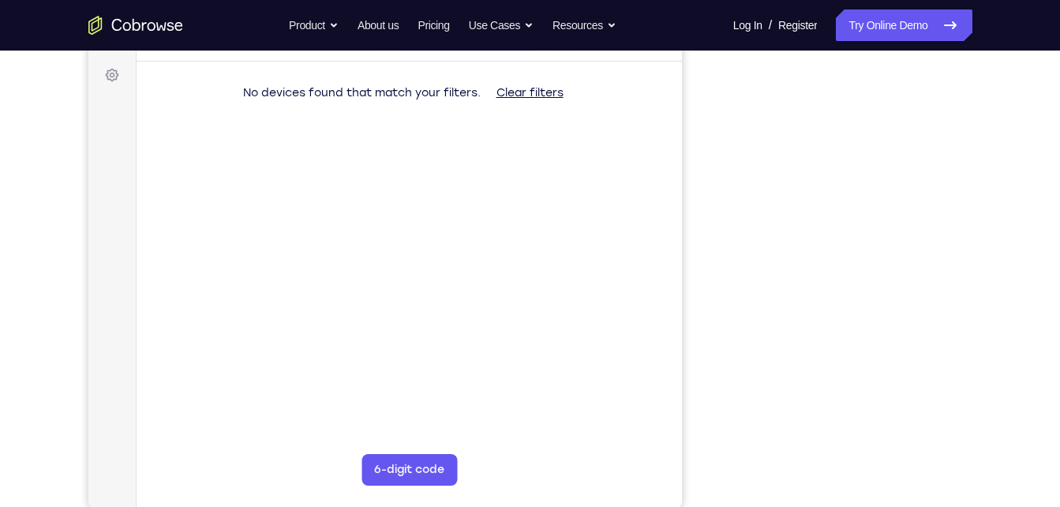
scroll to position [195, 0]
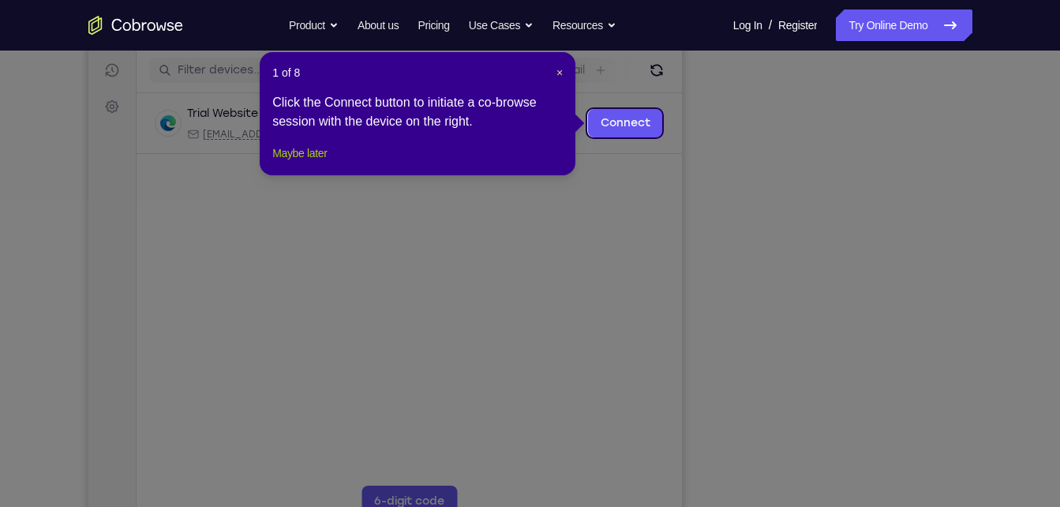
click at [327, 163] on button "Maybe later" at bounding box center [299, 153] width 54 height 19
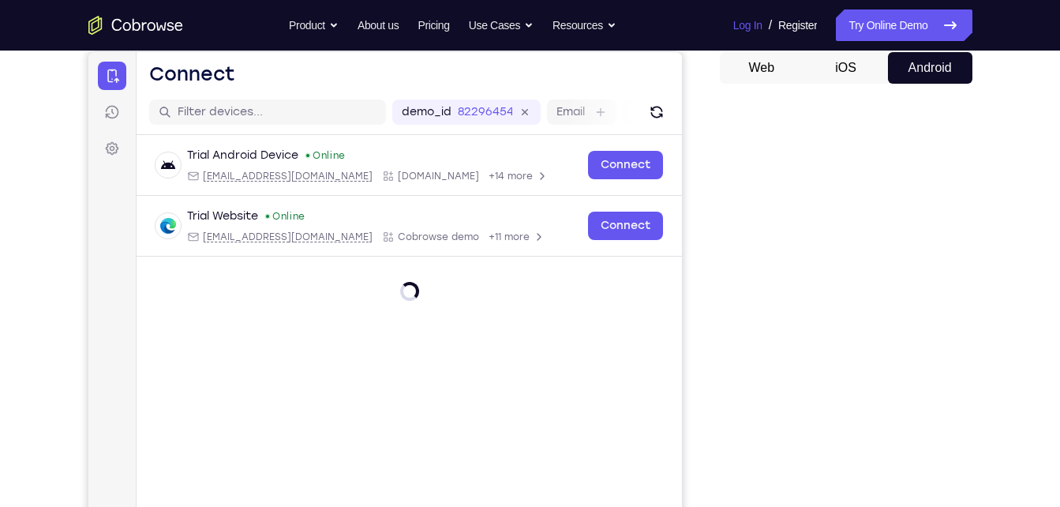
scroll to position [152, 0]
